Goal: Use online tool/utility: Use online tool/utility

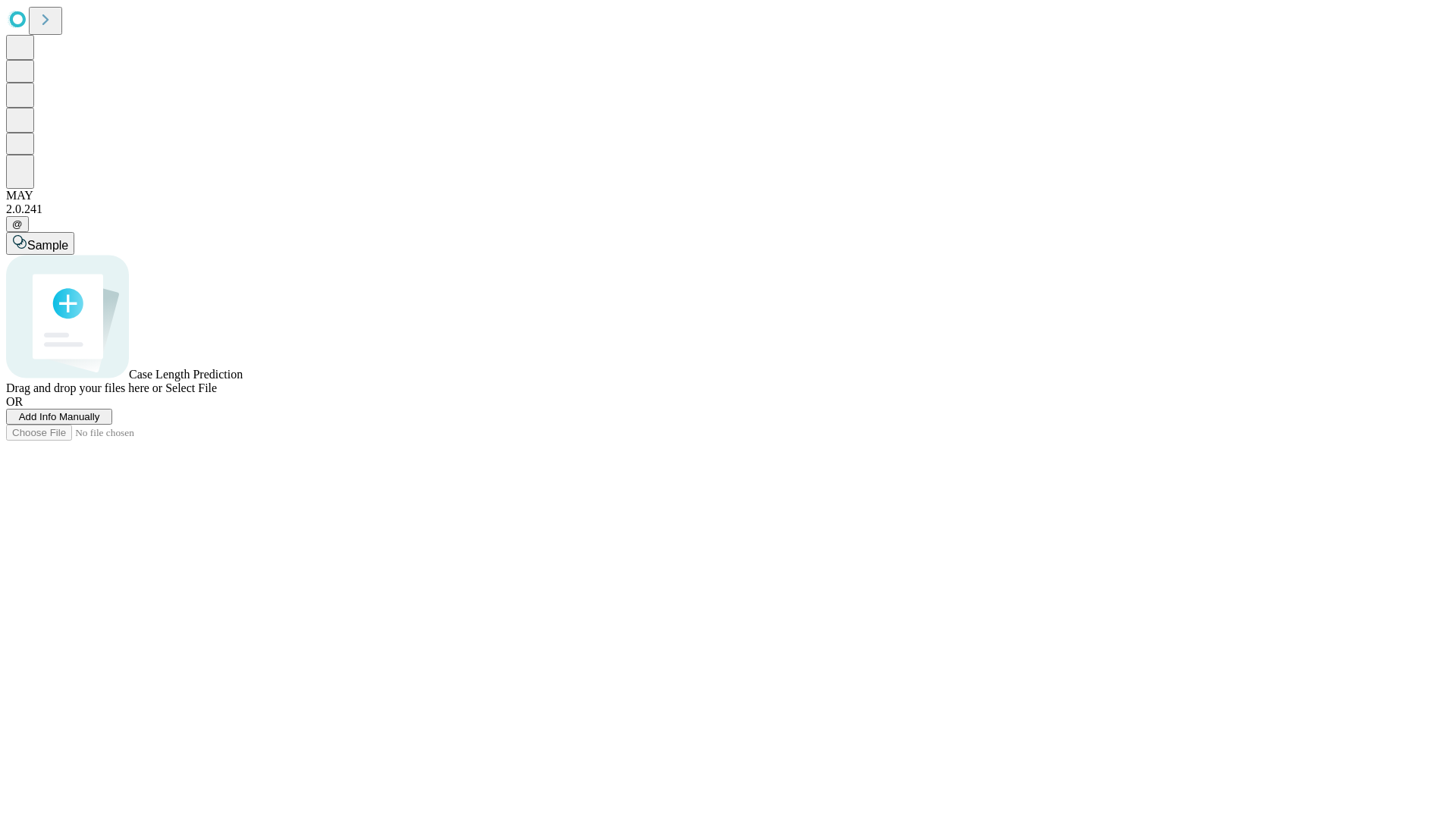
click at [100, 423] on span "Add Info Manually" at bounding box center [59, 417] width 81 height 12
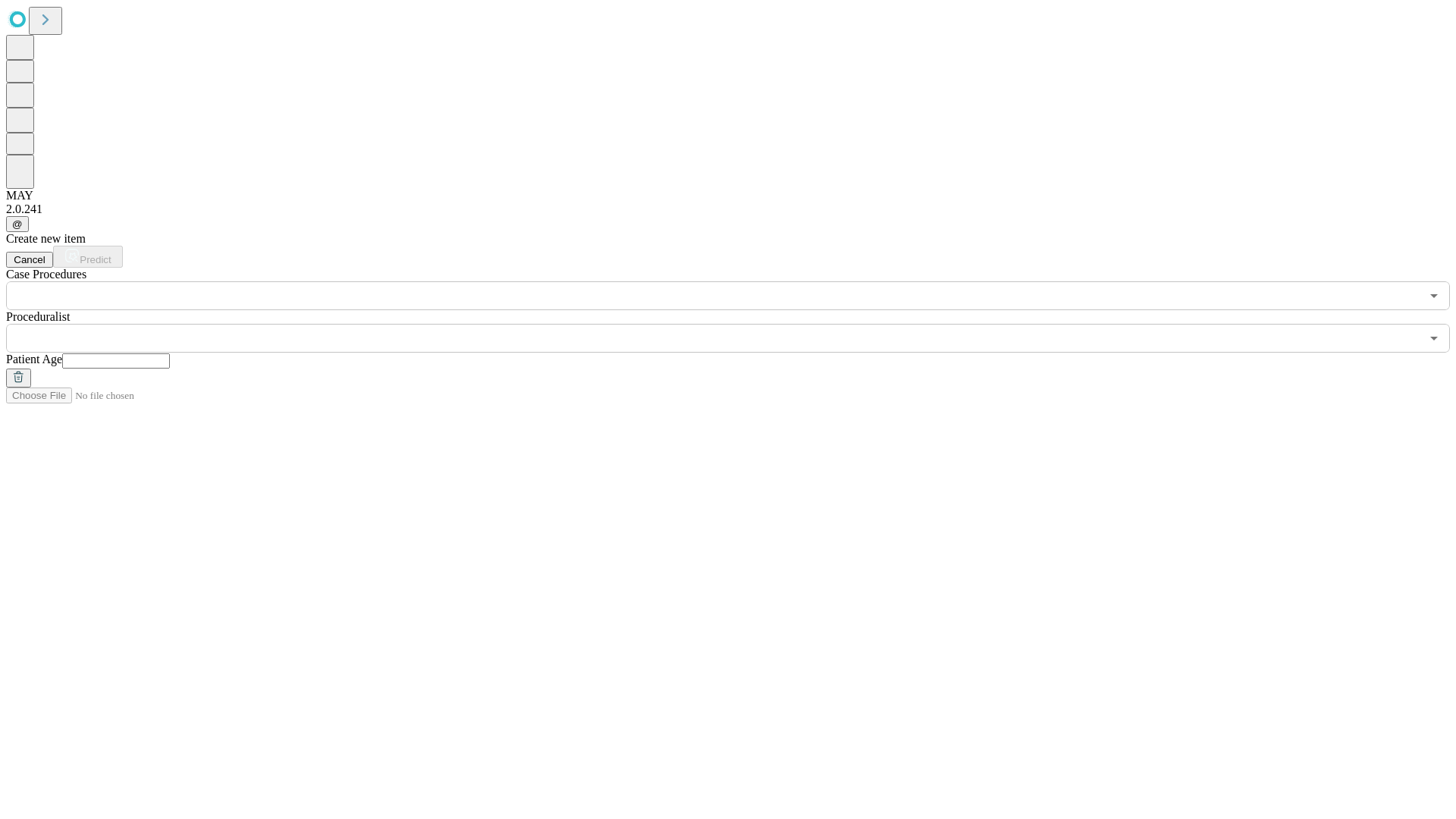
click at [170, 353] on input "text" at bounding box center [116, 360] width 108 height 15
type input "**"
click at [739, 324] on input "text" at bounding box center [713, 337] width 1415 height 28
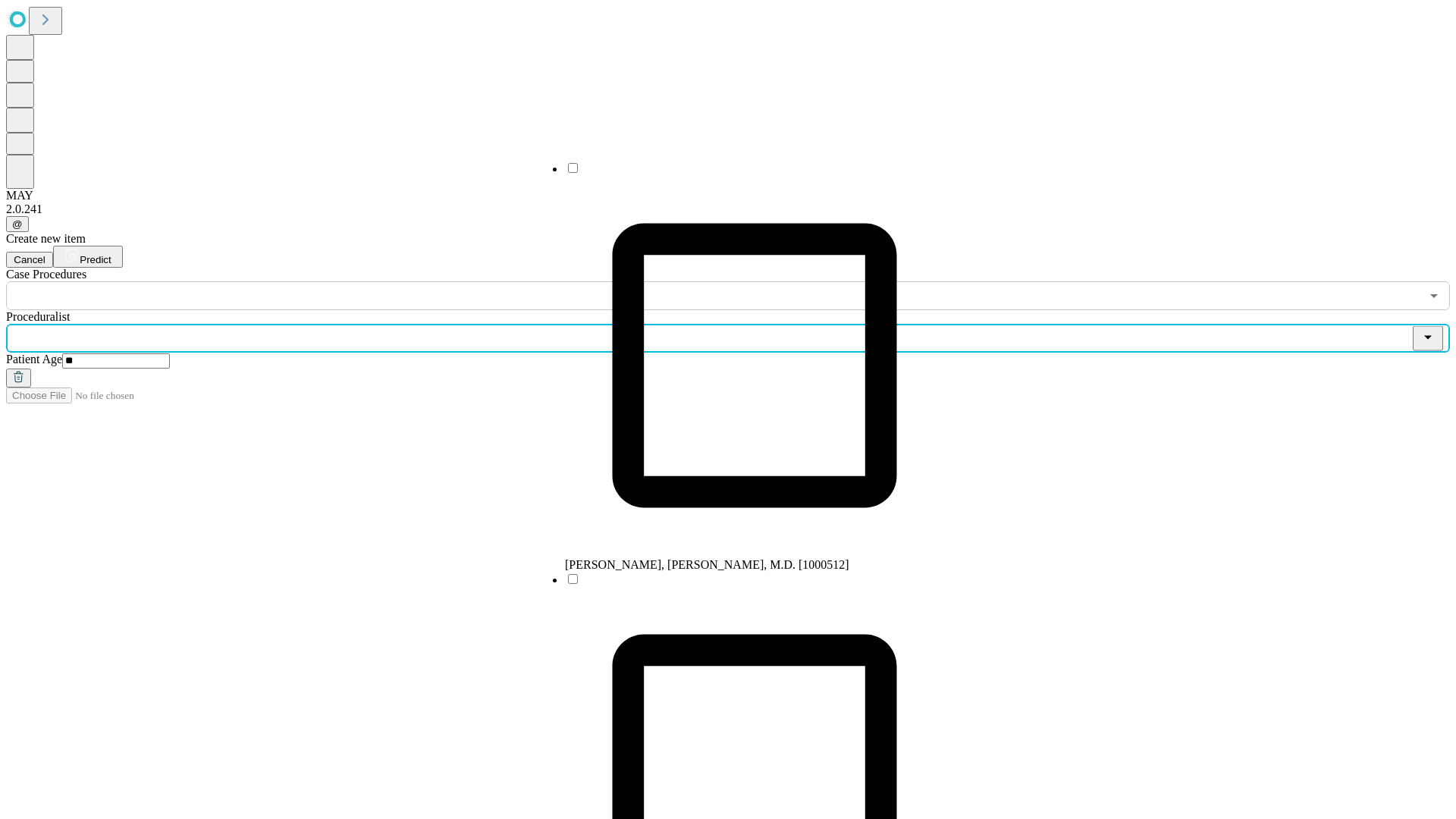
click at [740, 174] on li "[PERSON_NAME], [PERSON_NAME], M.D. [1000512]" at bounding box center [754, 366] width 380 height 411
click at [319, 282] on input "text" at bounding box center [713, 295] width 1415 height 28
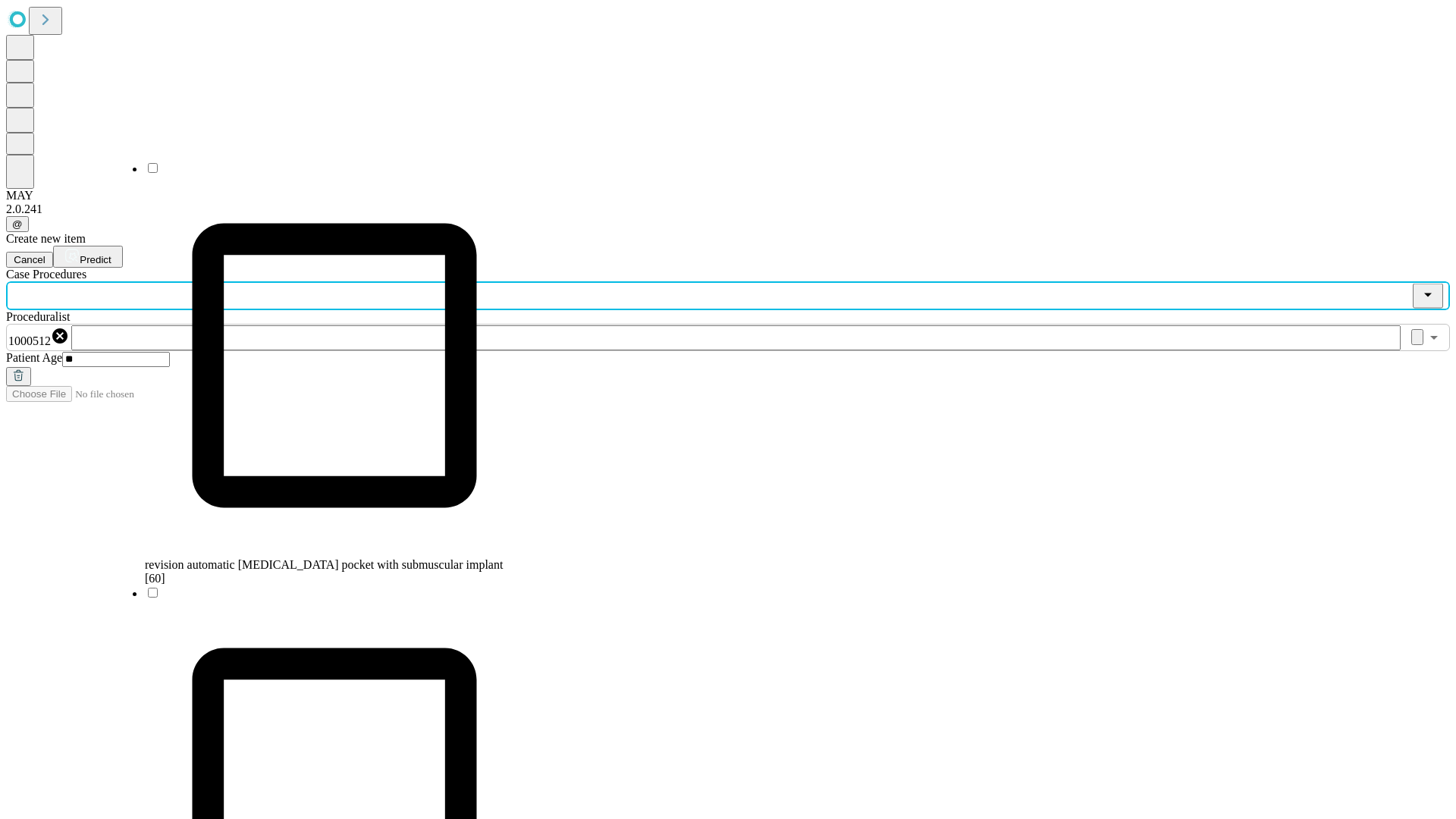
click at [319, 558] on span "revision automatic [MEDICAL_DATA] pocket with submuscular implant [60]" at bounding box center [324, 571] width 358 height 26
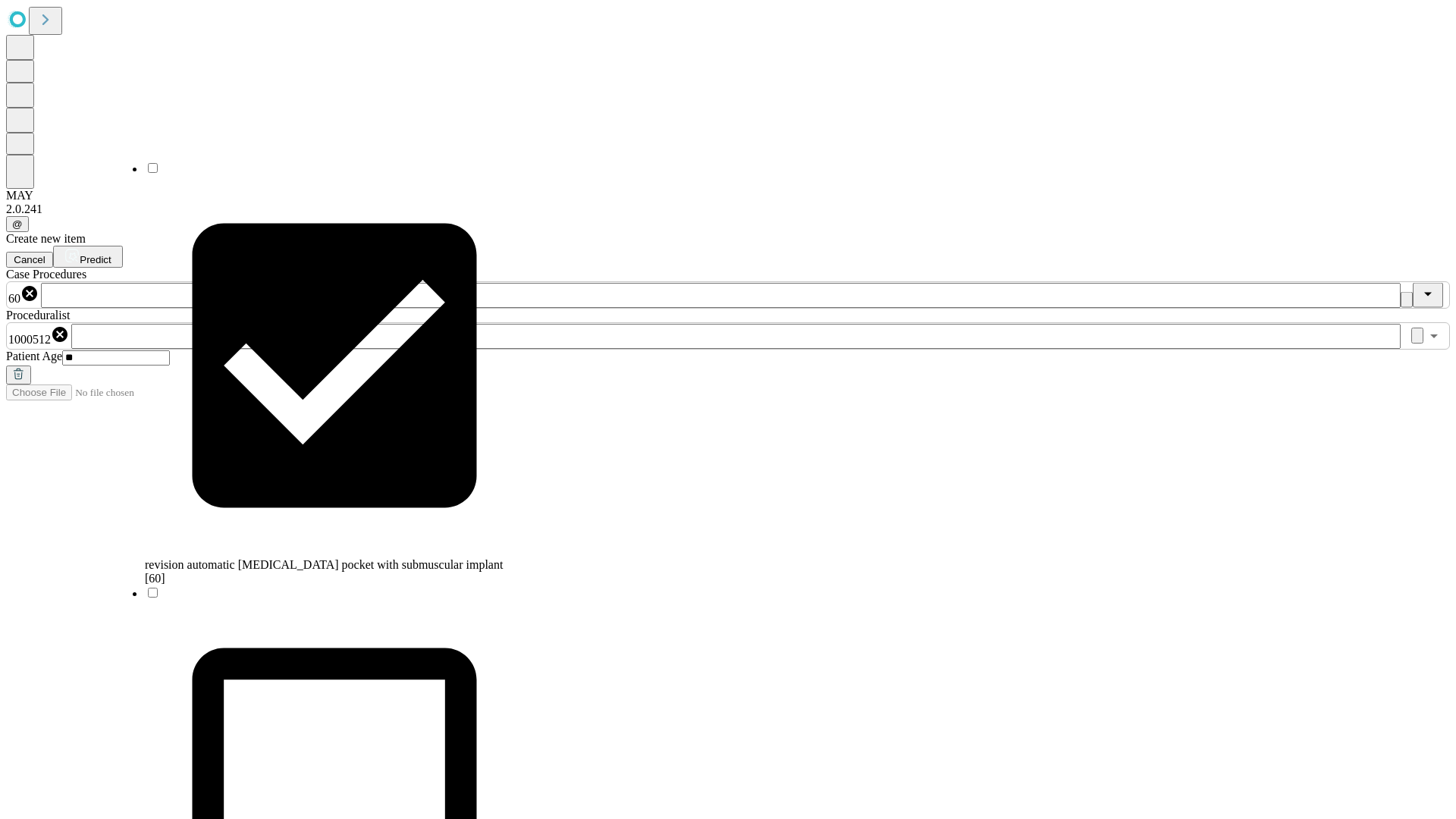
click at [111, 254] on span "Predict" at bounding box center [95, 260] width 31 height 12
